Goal: Information Seeking & Learning: Check status

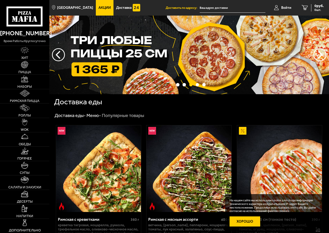
click at [251, 223] on button "Хорошо" at bounding box center [245, 222] width 31 height 10
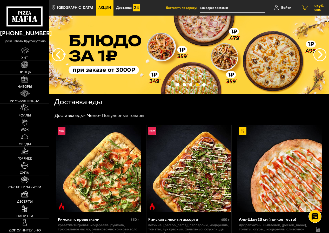
click at [310, 3] on link "0 руб. 0 шт." at bounding box center [313, 8] width 32 height 16
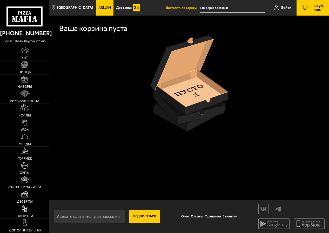
scroll to position [0, 0]
click at [282, 7] on span "Войти" at bounding box center [287, 8] width 10 height 4
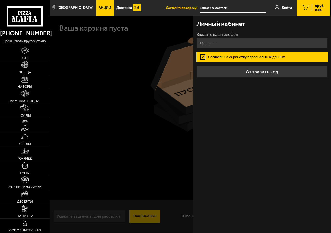
click at [233, 43] on input "+7 ( ) - -" at bounding box center [261, 43] width 131 height 10
type input "[PHONE_NUMBER]"
click at [196, 66] on button "Отправить код" at bounding box center [261, 71] width 131 height 11
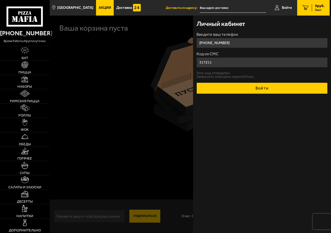
type input "317211"
click at [257, 90] on button "Войти" at bounding box center [261, 88] width 131 height 11
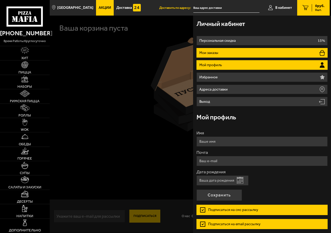
click at [226, 52] on li "Мои заказы" at bounding box center [261, 53] width 131 height 10
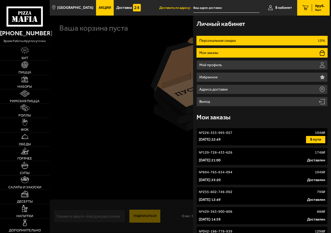
click at [323, 40] on p "15%" at bounding box center [320, 41] width 7 height 4
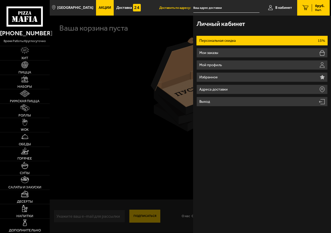
click at [323, 40] on p "15%" at bounding box center [320, 41] width 7 height 4
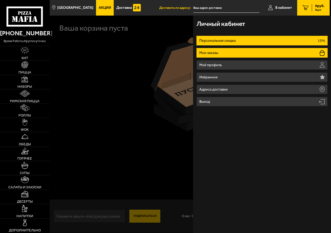
click at [283, 56] on li "Мои заказы" at bounding box center [261, 53] width 131 height 10
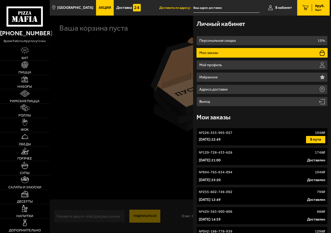
click at [309, 140] on button "В пути" at bounding box center [315, 139] width 19 height 7
